Goal: Task Accomplishment & Management: Manage account settings

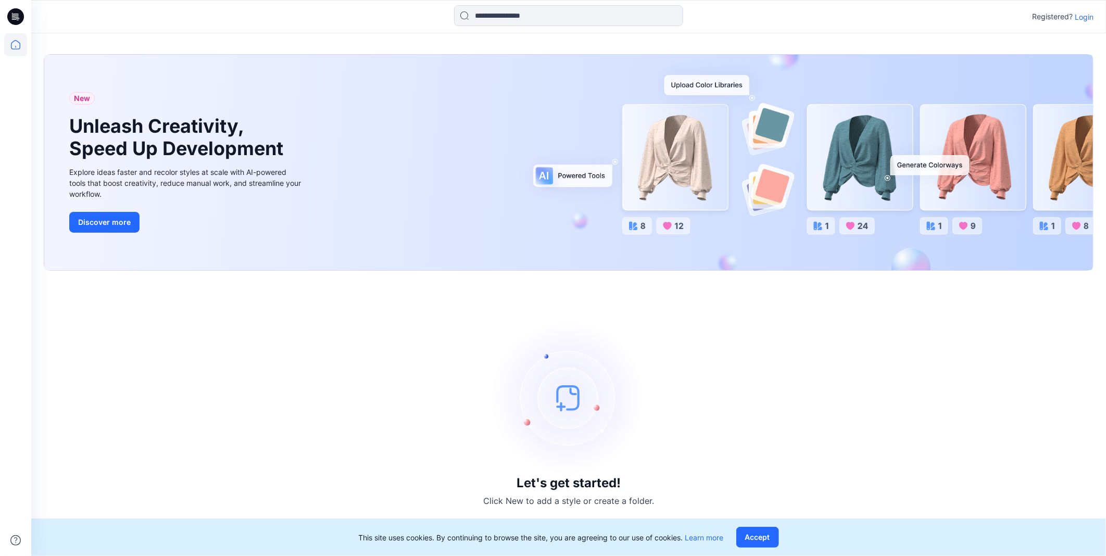
click at [1082, 14] on p "Login" at bounding box center [1084, 16] width 19 height 11
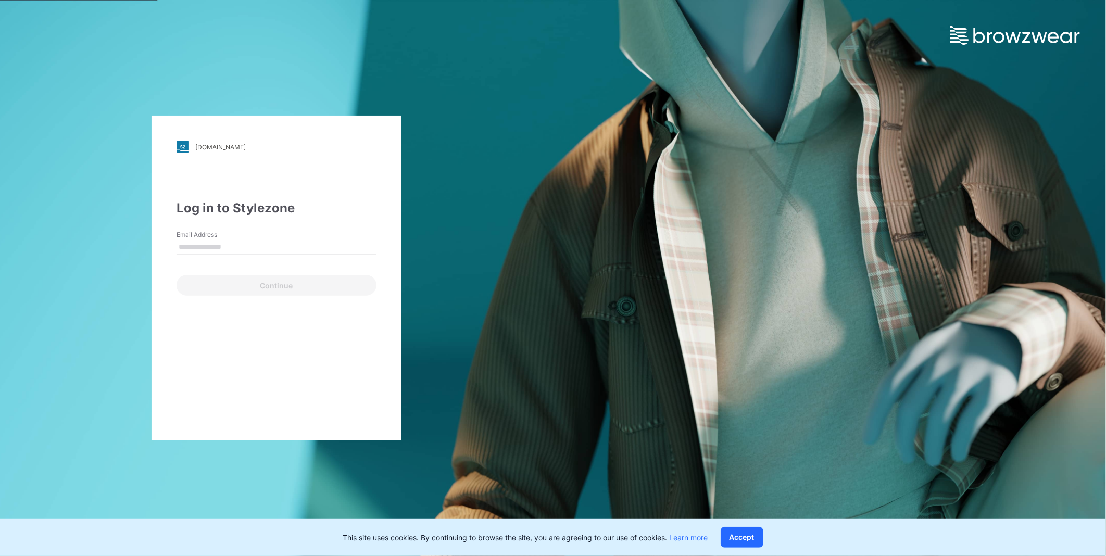
click at [189, 249] on input "Email Address" at bounding box center [277, 248] width 200 height 16
type input "**********"
click at [242, 285] on button "Continue" at bounding box center [277, 285] width 200 height 21
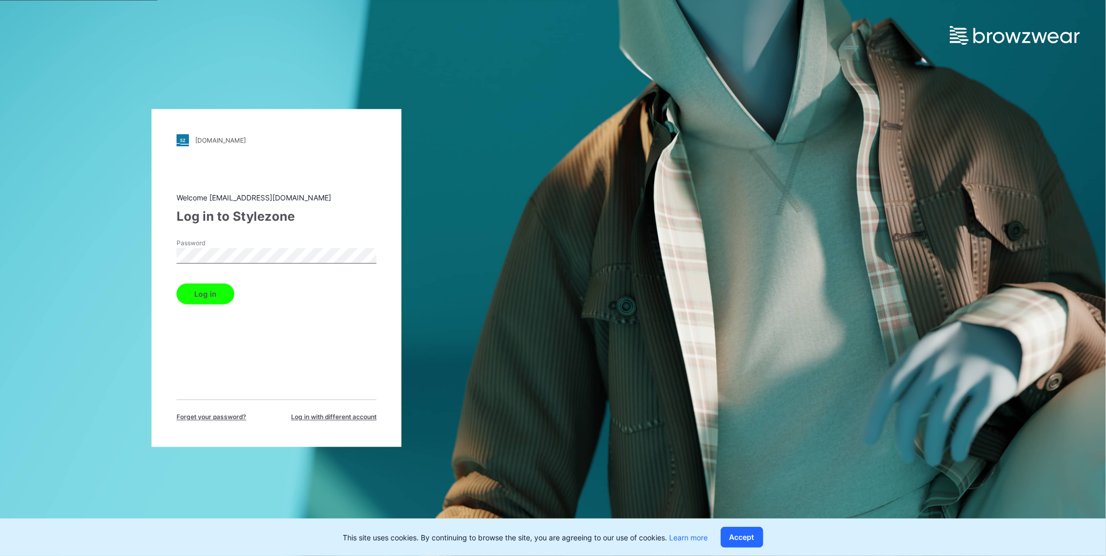
click at [177, 284] on button "Log in" at bounding box center [206, 294] width 58 height 21
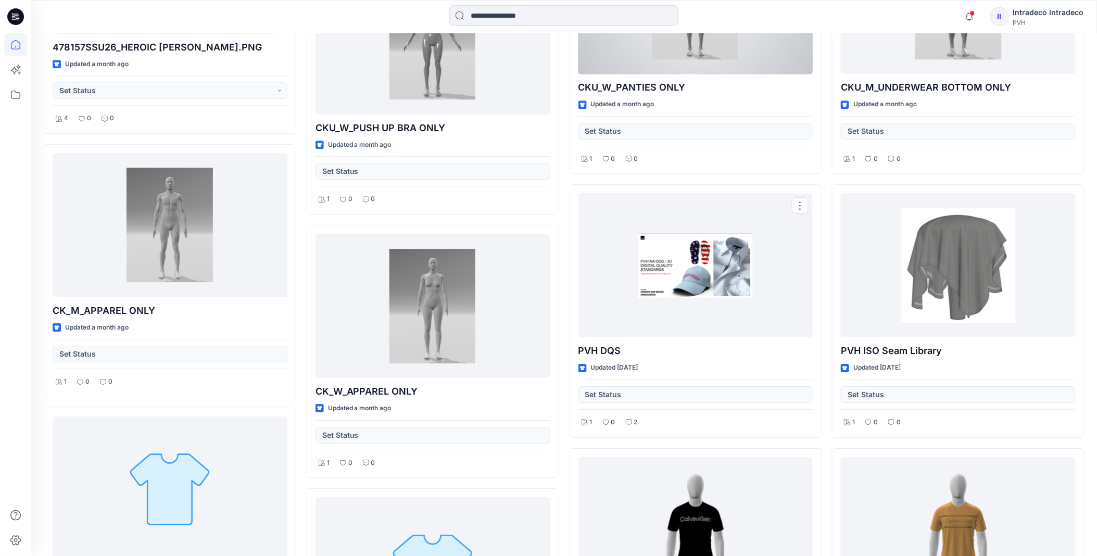
scroll to position [868, 0]
